Goal: Communication & Community: Answer question/provide support

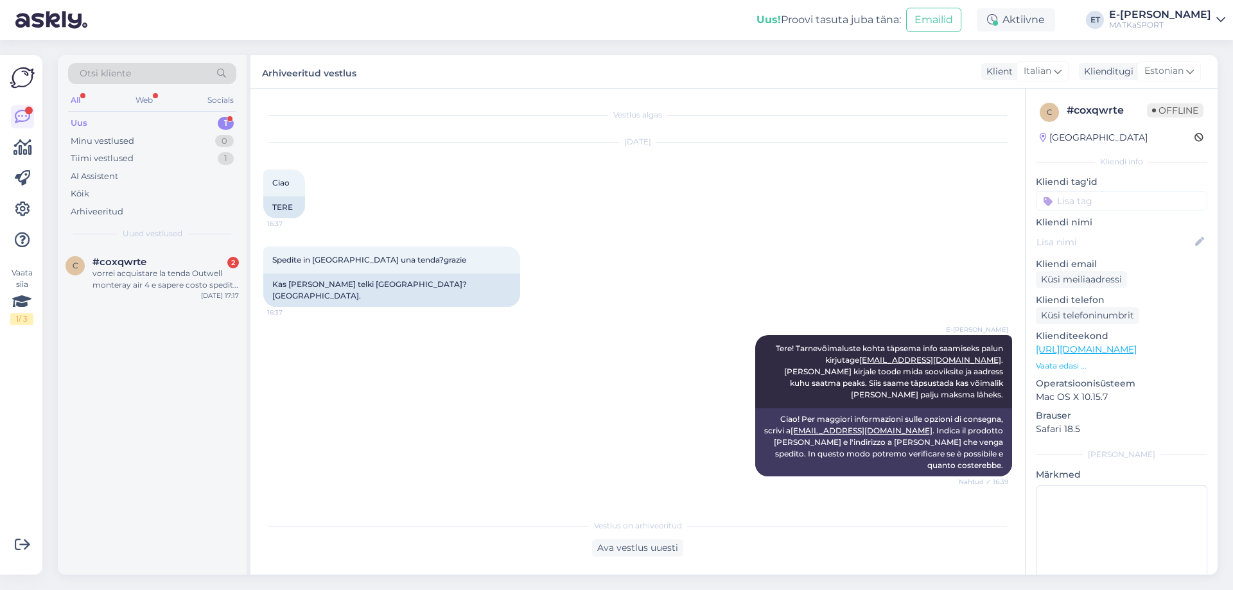
scroll to position [77, 0]
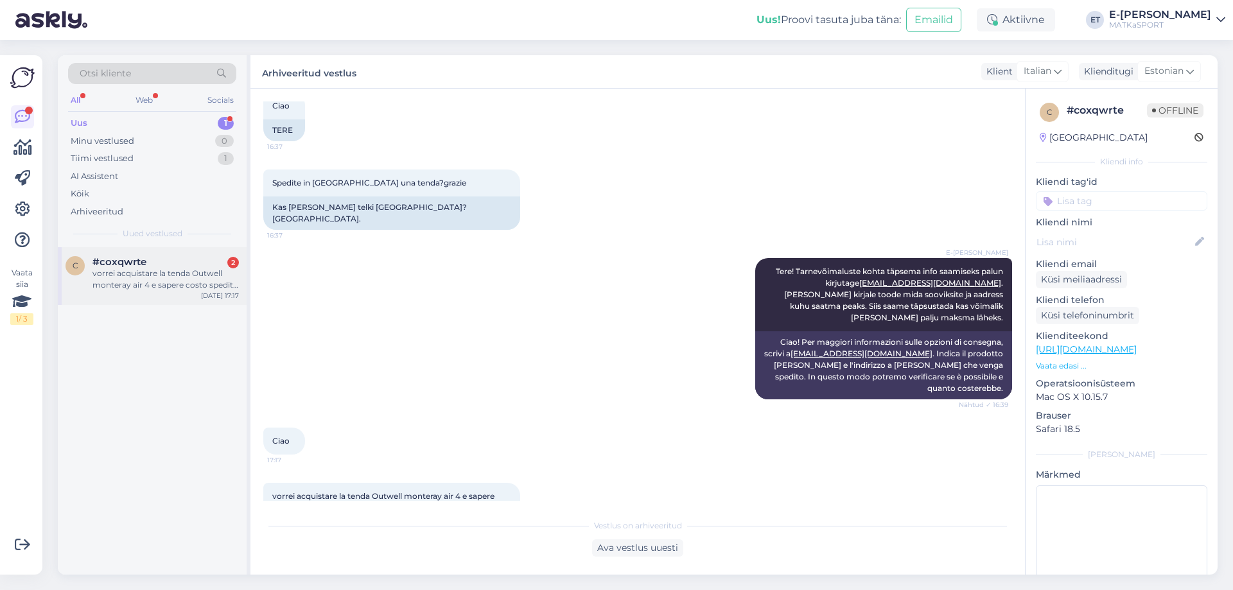
click at [166, 279] on div "vorrei acquistare la tenda Outwell monteray air 4 e sapere costo spedita in [GE…" at bounding box center [166, 279] width 146 height 23
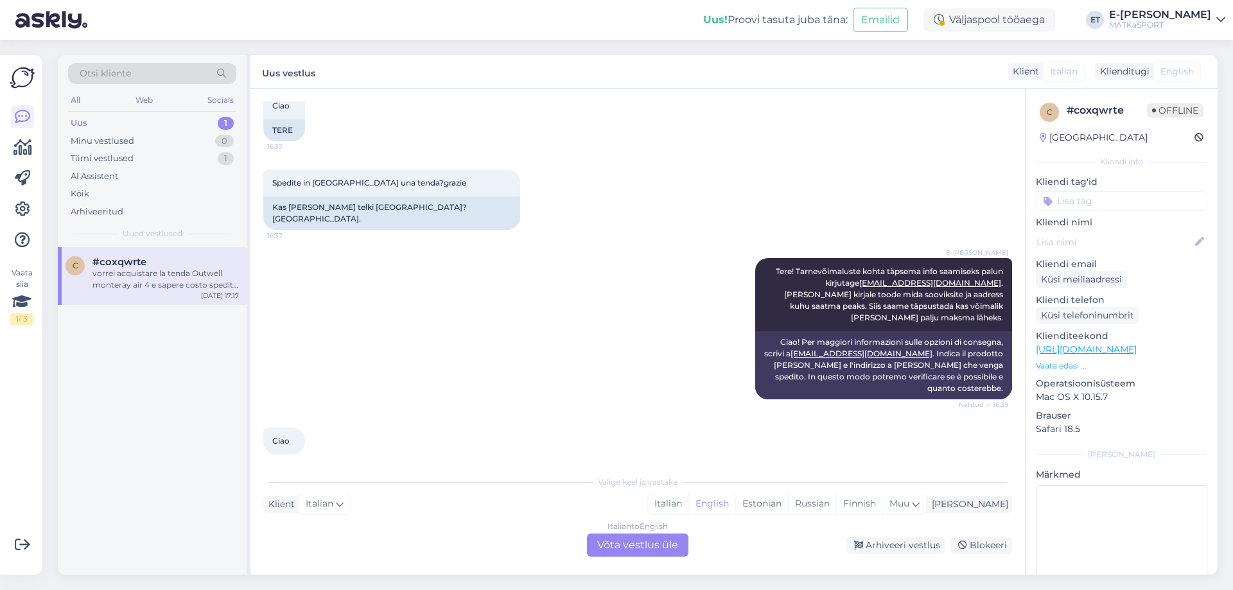
scroll to position [121, 0]
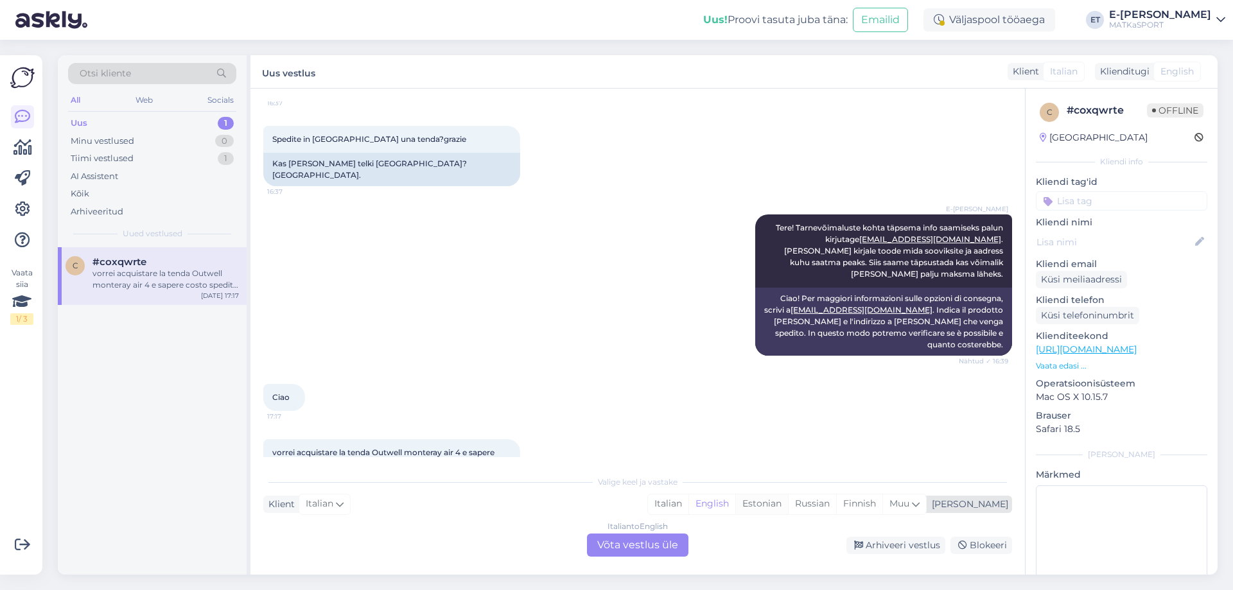
click at [788, 505] on div "Estonian" at bounding box center [762, 504] width 53 height 19
click at [644, 550] on div "Italian to Estonian Võta vestlus üle" at bounding box center [638, 545] width 102 height 23
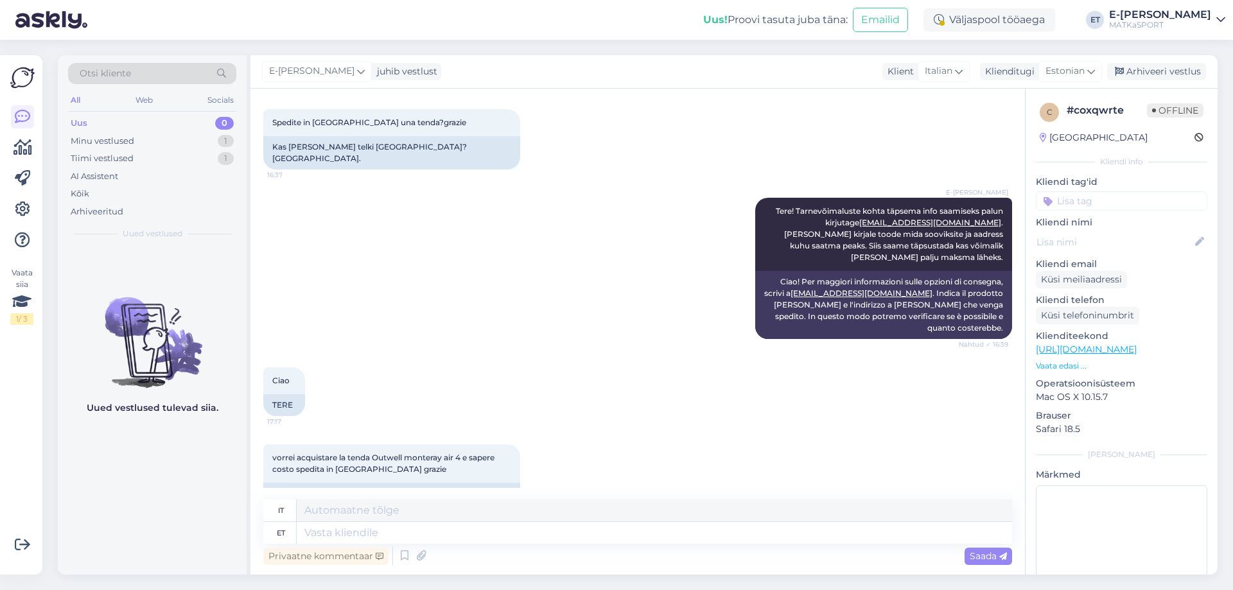
scroll to position [145, 0]
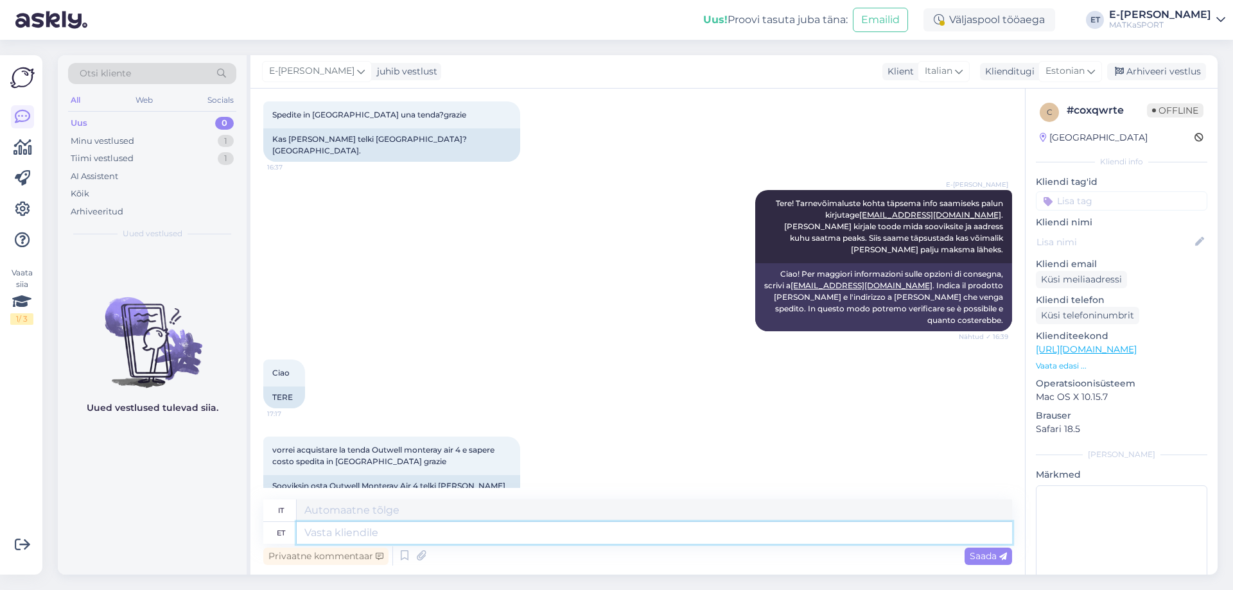
click at [418, 532] on textarea at bounding box center [655, 533] width 716 height 22
click at [1068, 365] on p "Vaata edasi ..." at bounding box center [1122, 366] width 172 height 12
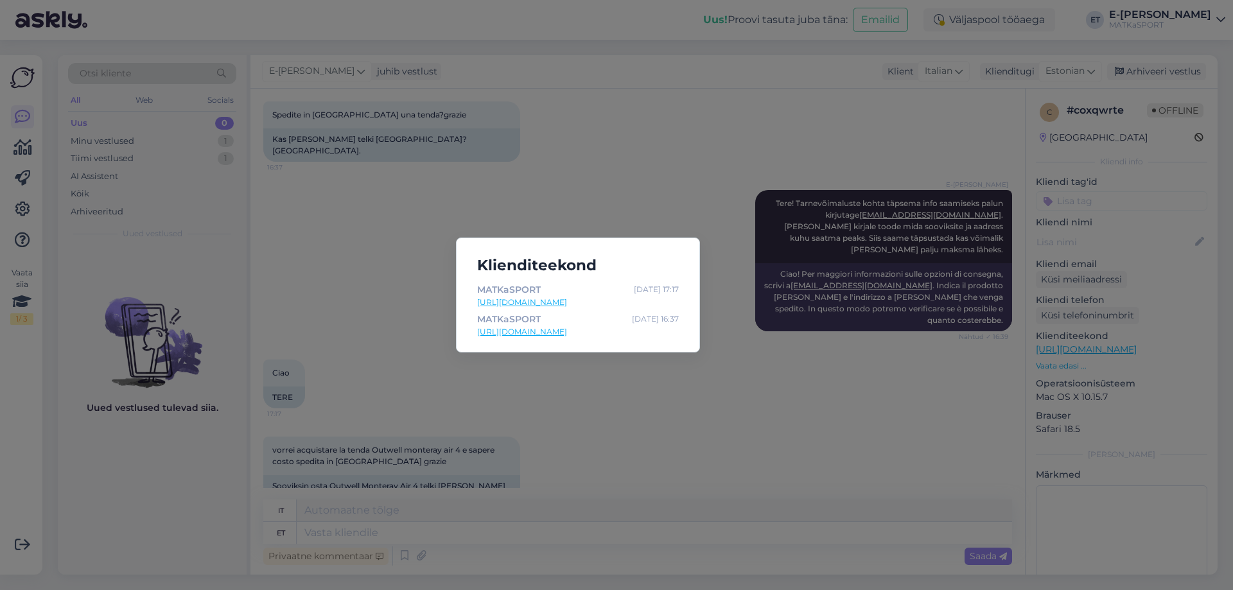
click at [543, 517] on div "Klienditeekond MATKaSPORT [DATE] 17:17 [URL][DOMAIN_NAME] MATKaSPORT [DATE] 16:…" at bounding box center [616, 295] width 1233 height 590
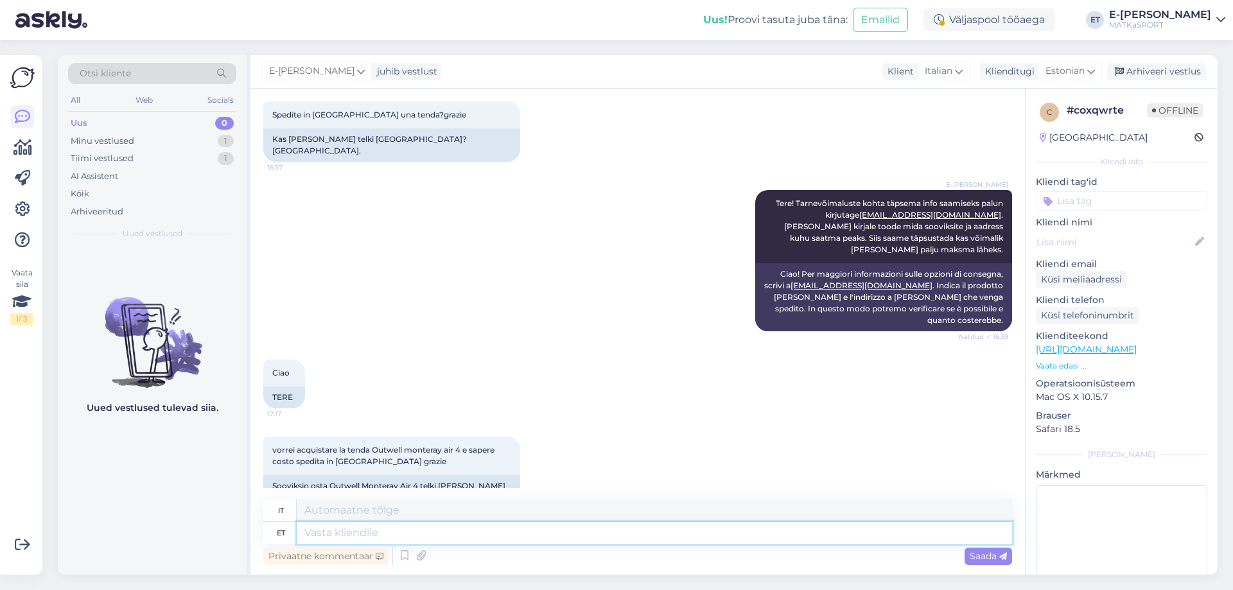
click at [508, 529] on textarea at bounding box center [655, 533] width 716 height 22
type textarea "Palun"
type textarea "Per favore"
type textarea "Palun kirjutage"
type textarea "Per favore scrivi"
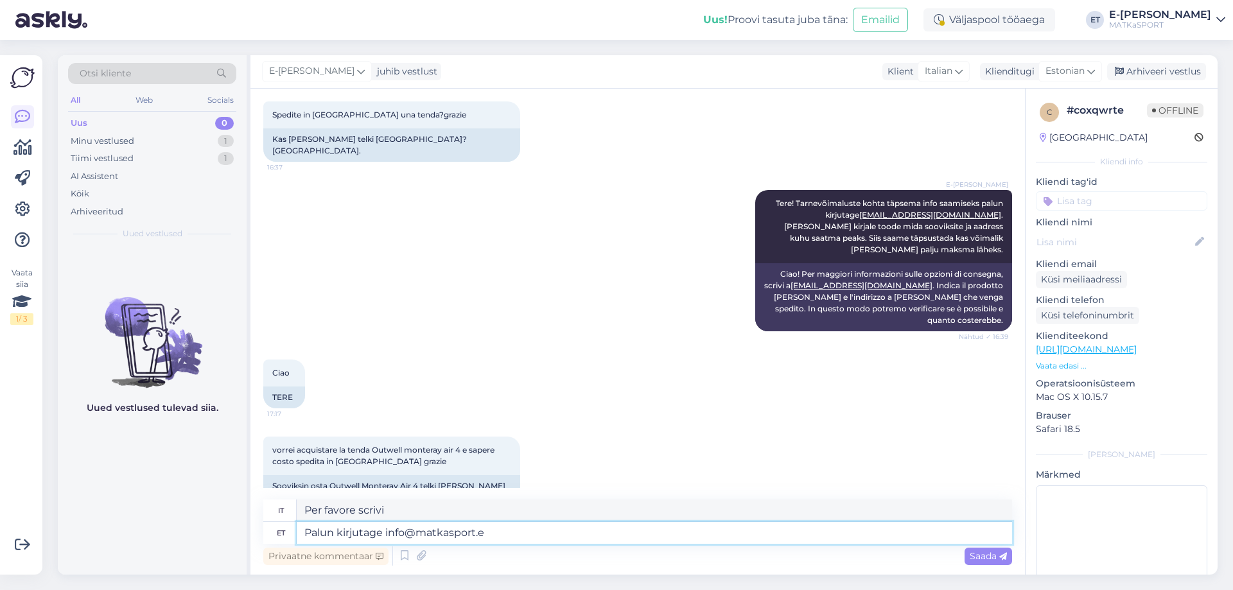
type textarea "Palun kirjutage [EMAIL_ADDRESS][DOMAIN_NAME]"
type textarea "Si prega di scrivere a [EMAIL_ADDRESS][DOMAIN_NAME]"
type textarea "Palun kirjutage [EMAIL_ADDRESS][DOMAIN_NAME], s"
type textarea "Si prega di scrivere a [EMAIL_ADDRESS][DOMAIN_NAME],"
type textarea "Palun kirjutage [EMAIL_ADDRESS][DOMAIN_NAME], siis h"
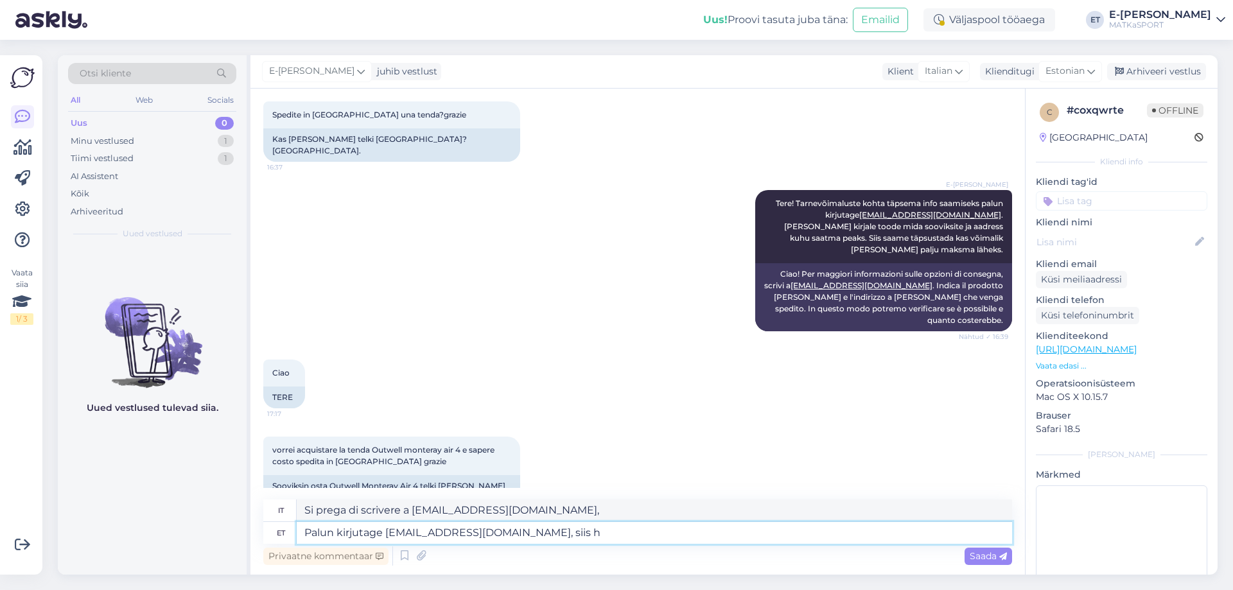
type textarea "Si prega di scrivere a [EMAIL_ADDRESS][DOMAIN_NAME], quindi"
type textarea "Palun kirjutage [EMAIL_ADDRESS][DOMAIN_NAME], siis homme"
type textarea "Si prega di scrivere a [EMAIL_ADDRESS][DOMAIN_NAME], poi domani"
type textarea "Palun kirjutage [EMAIL_ADDRESS][DOMAIN_NAME], sii"
type textarea "Si prega di scrivere a [EMAIL_ADDRESS][DOMAIN_NAME], quindi"
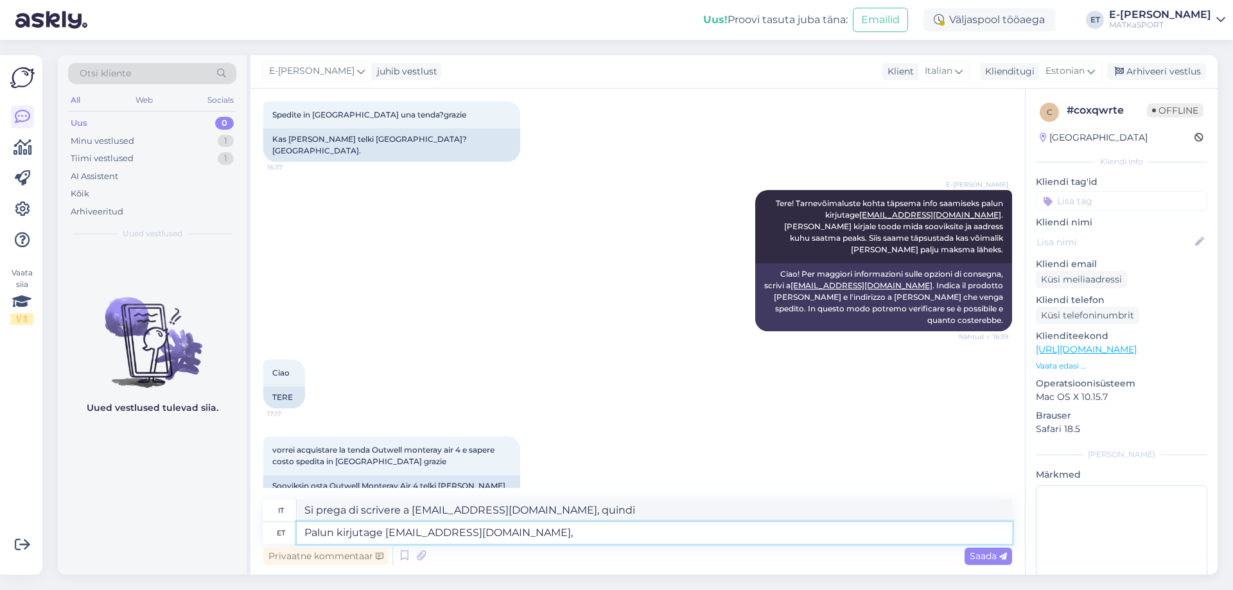
type textarea "Palun kirjutage [EMAIL_ADDRESS][DOMAIN_NAME],"
type textarea "Si prega di scrivere a [EMAIL_ADDRESS][DOMAIN_NAME],"
type textarea "Palun kirjutage [EMAIL_ADDRESS][DOMAIN_NAME]."
type textarea "Si prega di scrivere a [EMAIL_ADDRESS][DOMAIN_NAME]."
type textarea "Palun kirjutage [EMAIL_ADDRESS][DOMAIN_NAME]. Siis s"
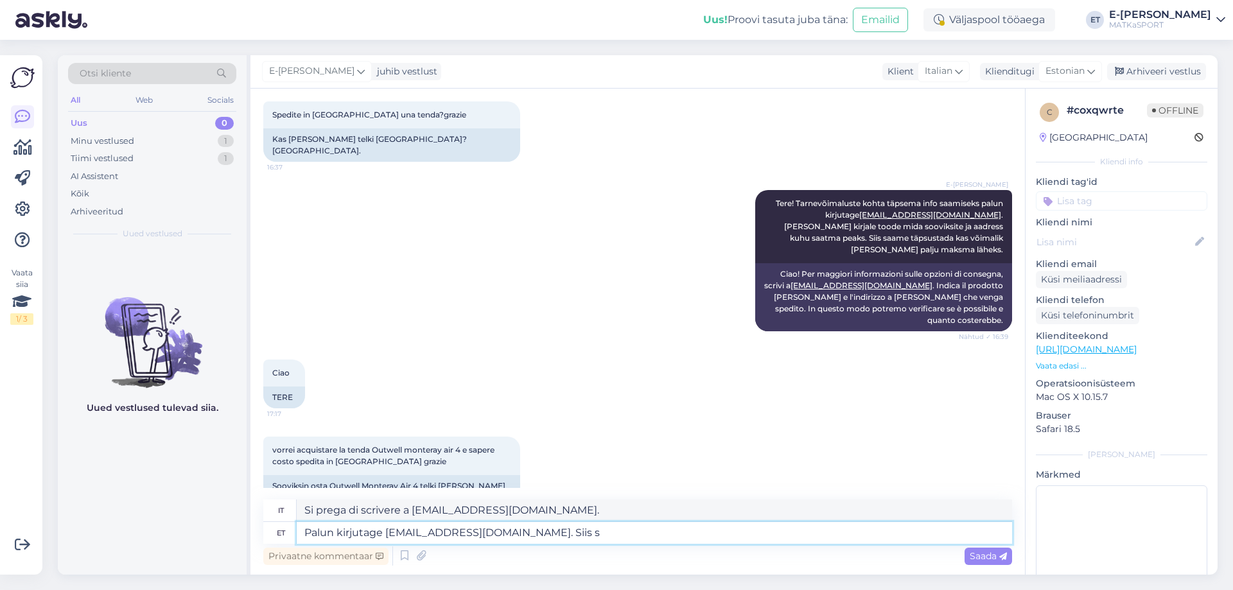
type textarea "Si prega di scrivere a [EMAIL_ADDRESS][DOMAIN_NAME]. Quindi"
type textarea "Palun kirjutage [EMAIL_ADDRESS][DOMAIN_NAME]. Siis saame"
type textarea "Per favore scrivi a [EMAIL_ADDRESS][DOMAIN_NAME]. Quindi possiamo"
type textarea "Palun kirjutage [EMAIL_ADDRESS][DOMAIN_NAME]. Siis saame homme u"
type textarea "Scrivete a [EMAIL_ADDRESS][DOMAIN_NAME]. Ci incontreremo domani."
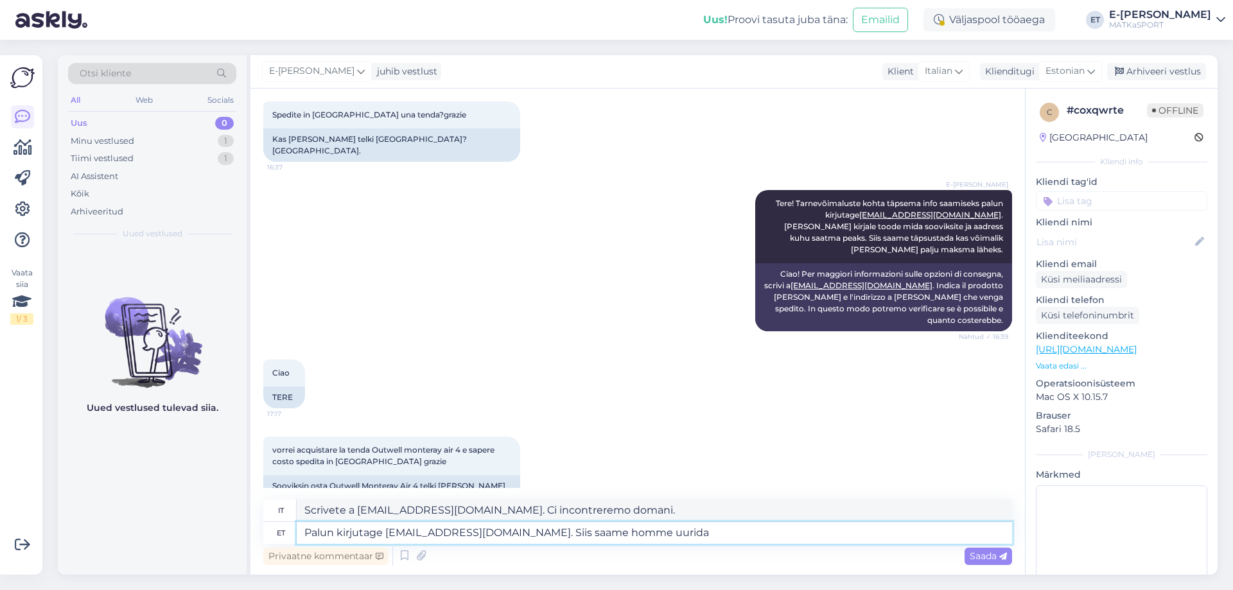
type textarea "Palun kirjutage [EMAIL_ADDRESS][DOMAIN_NAME]. Siis saame homme uurida t"
type textarea "Scrivete a [EMAIL_ADDRESS][DOMAIN_NAME]. Potremo indagare domani."
type textarea "Palun kirjutage [EMAIL_ADDRESS][DOMAIN_NAME]. Siis saame homme uurida täpsemalt."
type textarea "Scrivete a [EMAIL_ADDRESS][DOMAIN_NAME]. [PERSON_NAME] potremo indagare più app…"
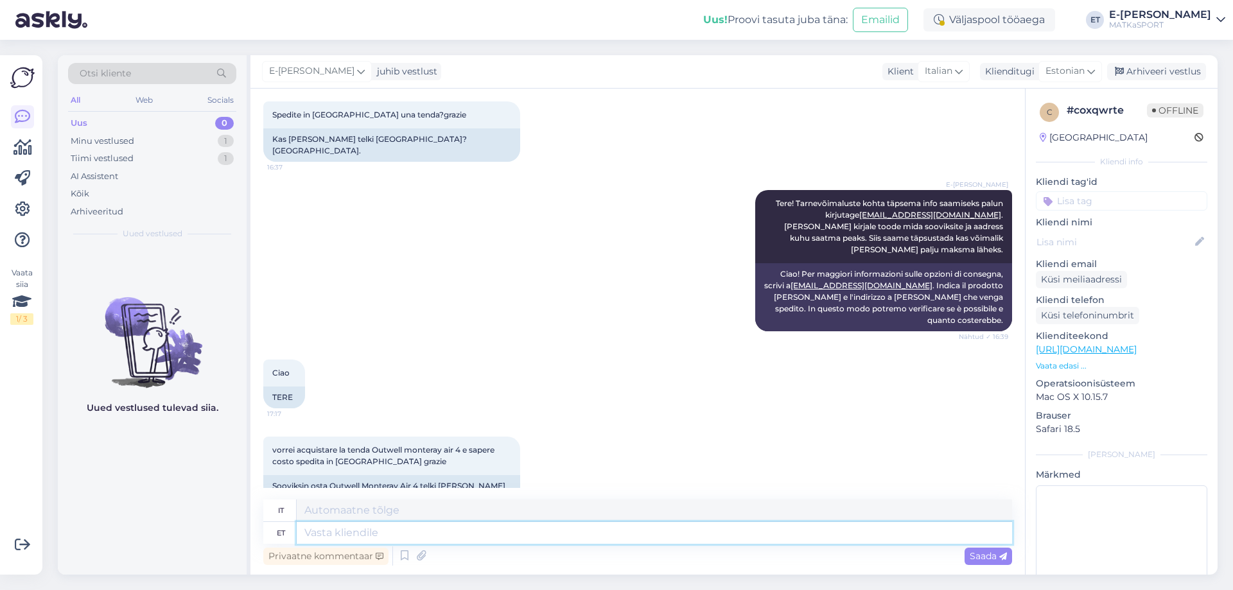
scroll to position [245, 0]
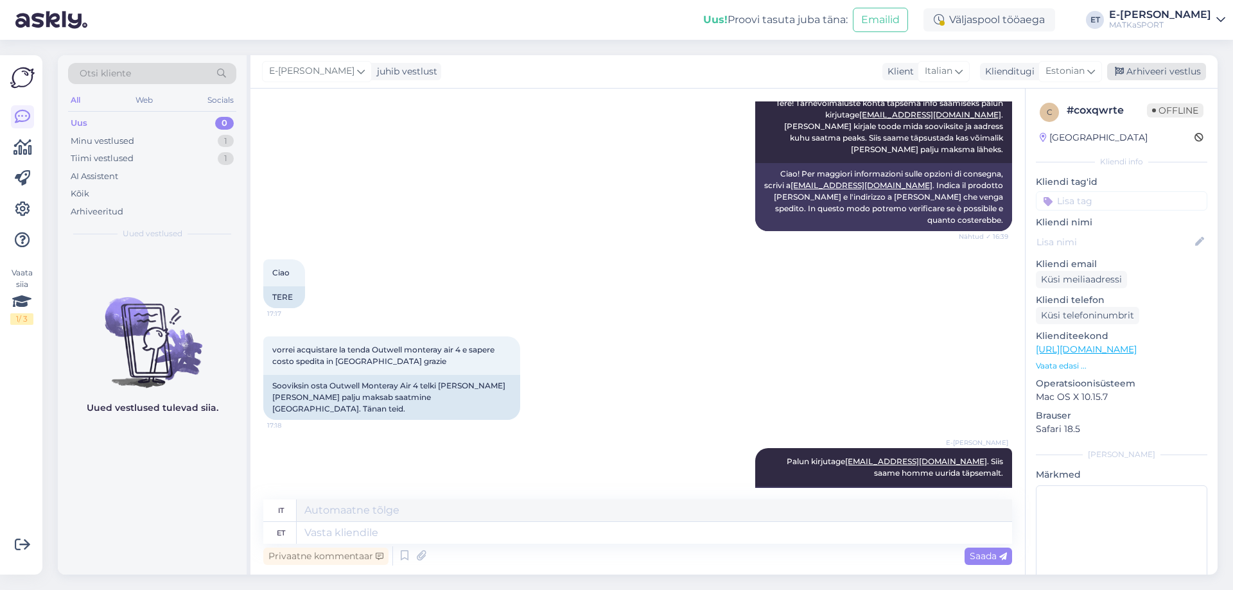
click at [1181, 69] on div "Arhiveeri vestlus" at bounding box center [1157, 71] width 99 height 17
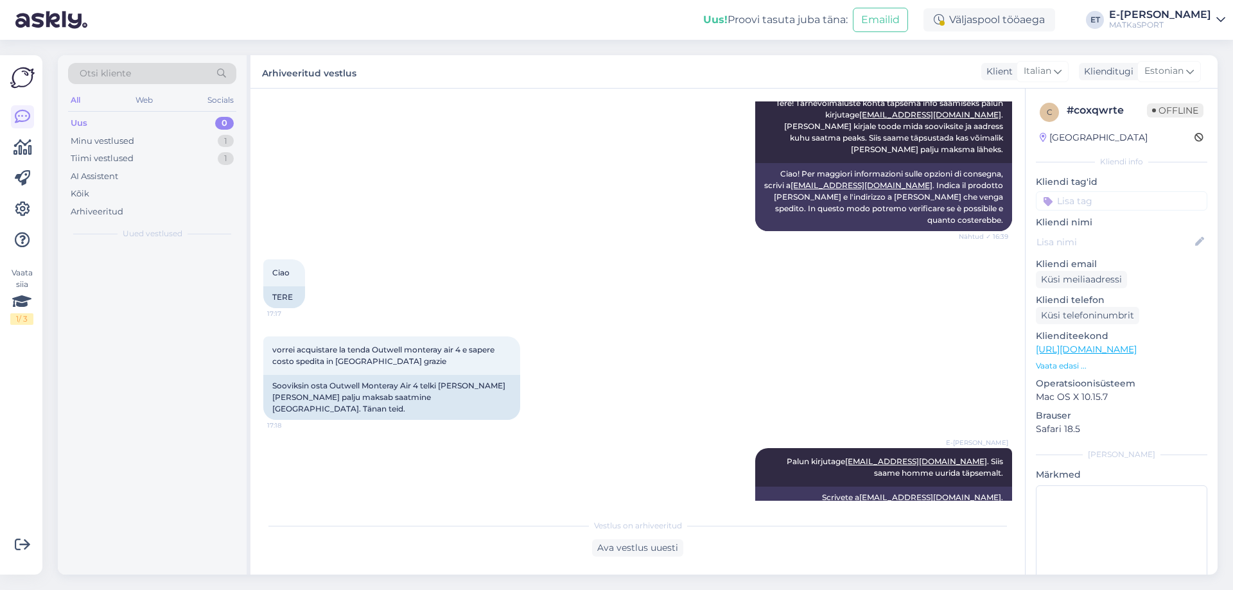
scroll to position [233, 0]
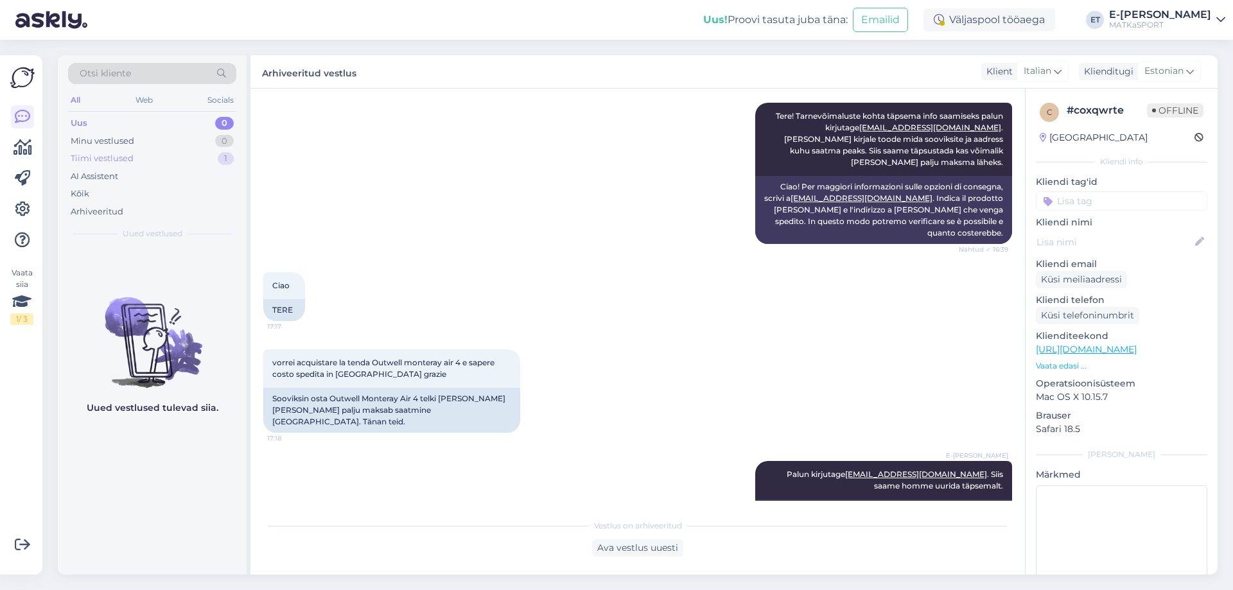
click at [129, 158] on div "Tiimi vestlused" at bounding box center [102, 158] width 63 height 13
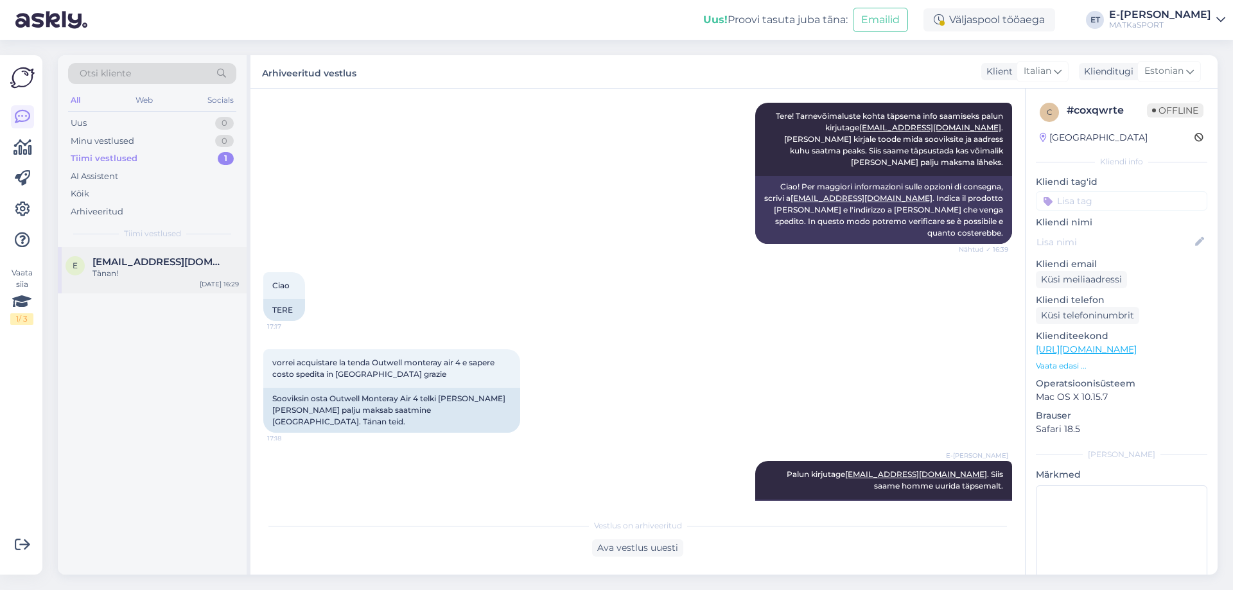
click at [158, 260] on span "[EMAIL_ADDRESS][DOMAIN_NAME]" at bounding box center [160, 262] width 134 height 12
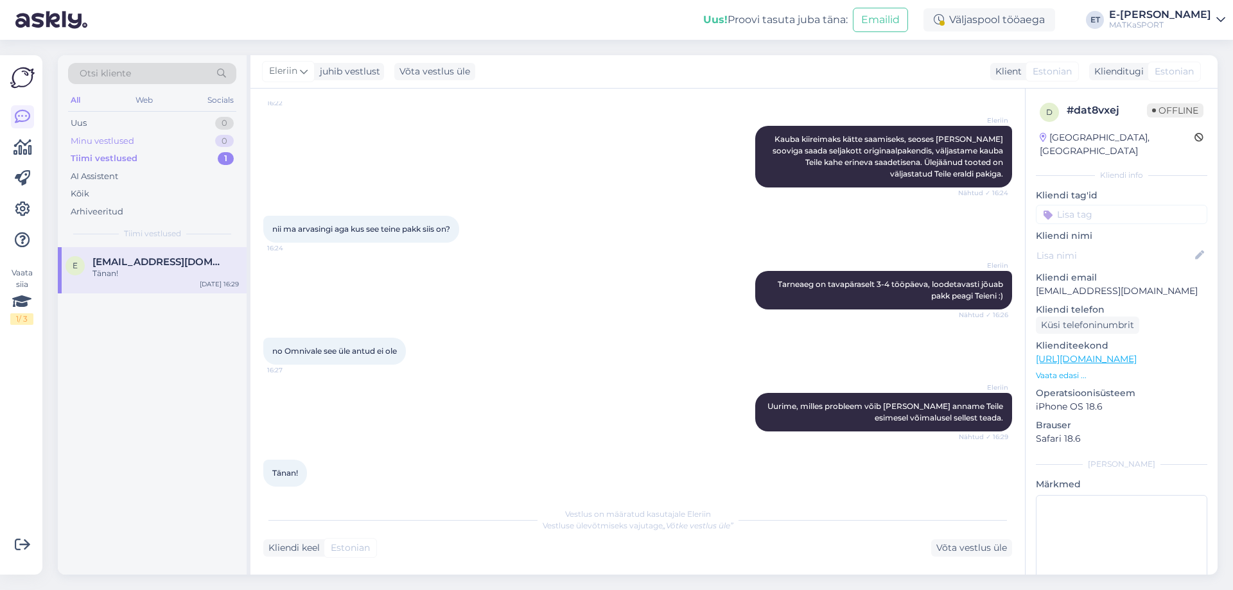
click at [134, 141] on div "Minu vestlused 0" at bounding box center [152, 141] width 168 height 18
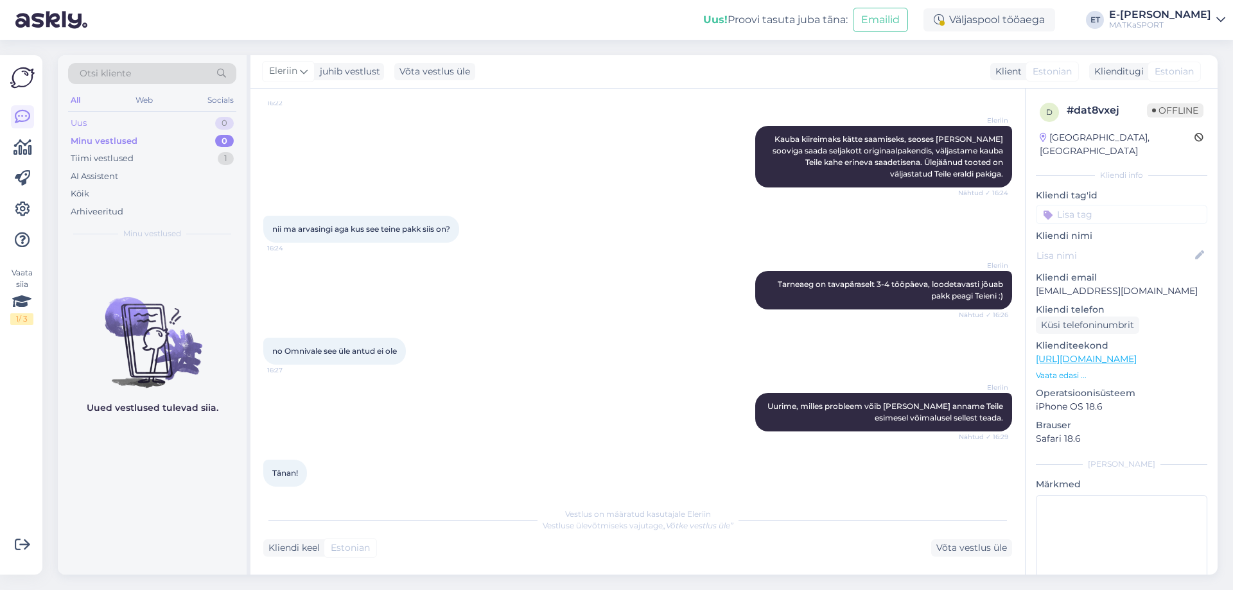
click at [130, 125] on div "Uus 0" at bounding box center [152, 123] width 168 height 18
click at [166, 155] on div "Tiimi vestlused 1" at bounding box center [152, 159] width 168 height 18
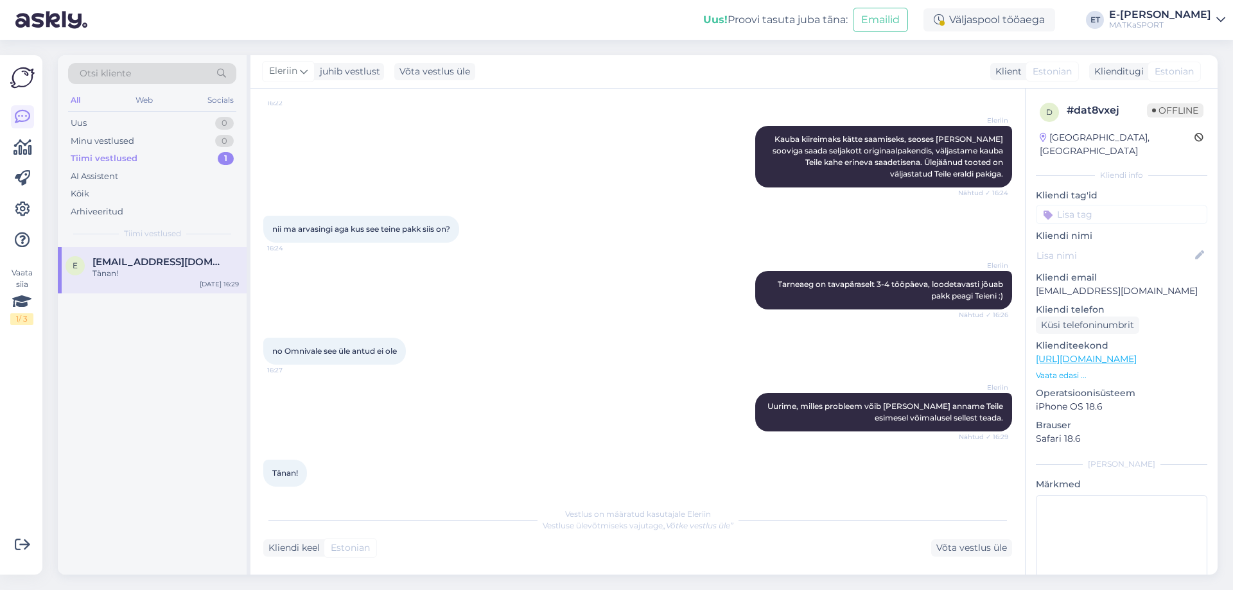
click at [151, 272] on div "Tänan!" at bounding box center [166, 274] width 146 height 12
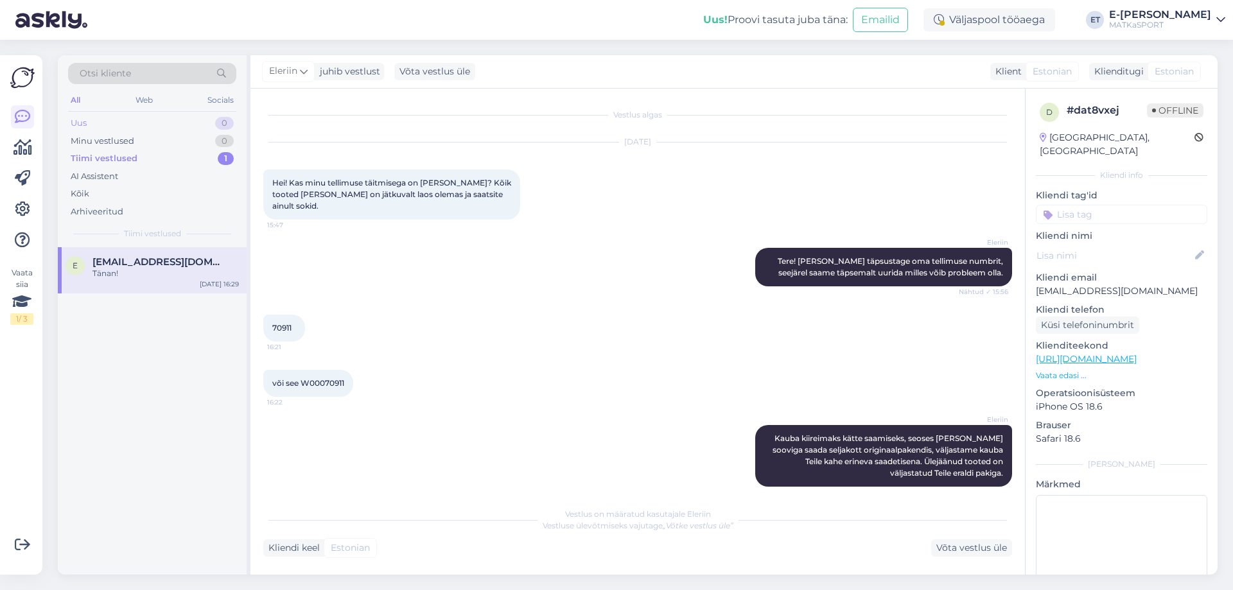
click at [158, 118] on div "Uus 0" at bounding box center [152, 123] width 168 height 18
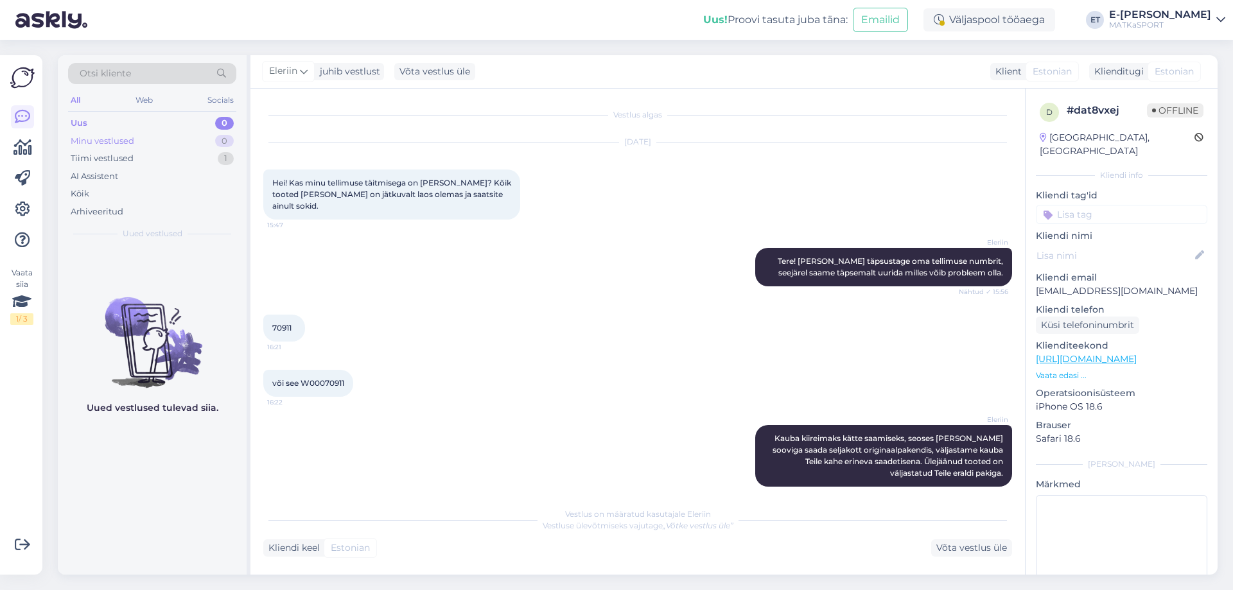
click at [141, 136] on div "Minu vestlused 0" at bounding box center [152, 141] width 168 height 18
click at [135, 129] on div "Uus 0" at bounding box center [152, 123] width 168 height 18
